Goal: Find specific page/section: Find specific page/section

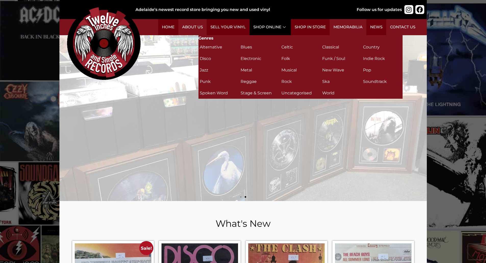
click at [280, 26] on link "Shop Online" at bounding box center [270, 27] width 41 height 16
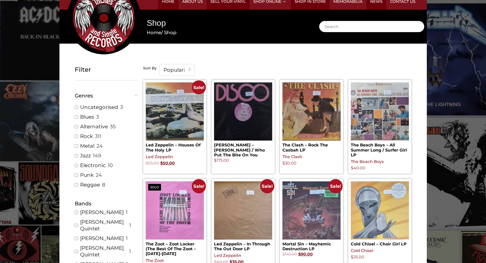
scroll to position [77, 0]
click at [180, 72] on span "Popularity" at bounding box center [177, 69] width 35 height 11
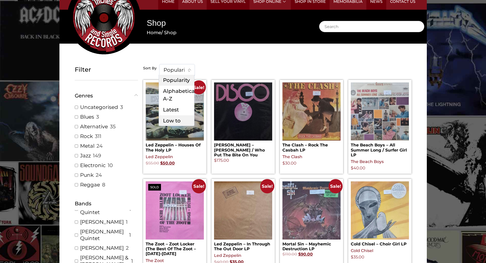
scroll to position [0, 0]
select select "date-desc"
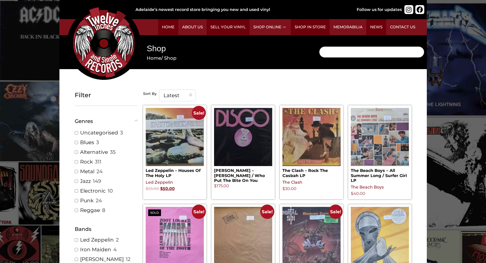
click at [327, 52] on input "Search" at bounding box center [371, 51] width 105 height 11
type input "huey"
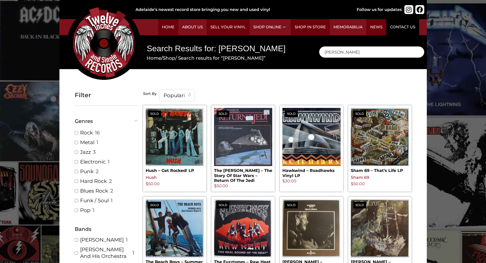
click at [399, 22] on link "Contact Us" at bounding box center [402, 27] width 33 height 16
